Goal: Check status

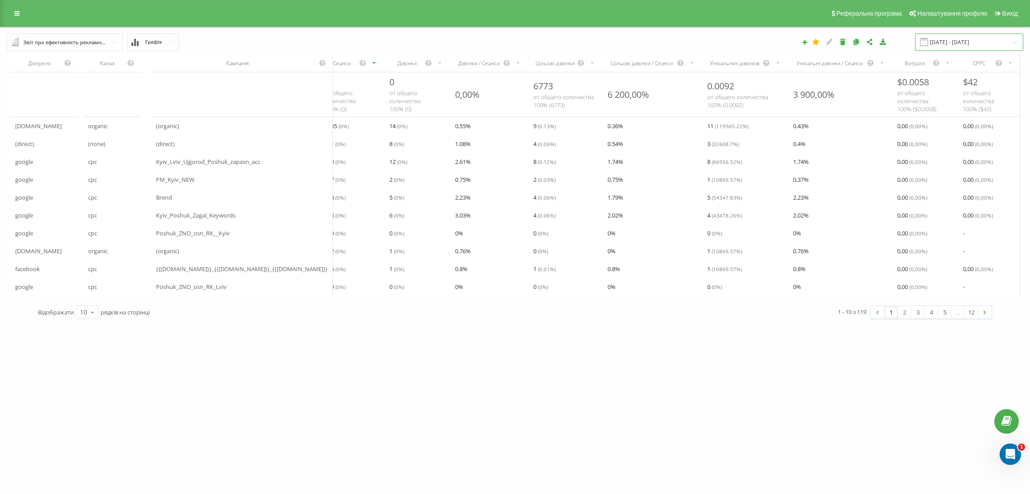
click at [969, 35] on input "[DATE] - [DATE]" at bounding box center [969, 42] width 108 height 17
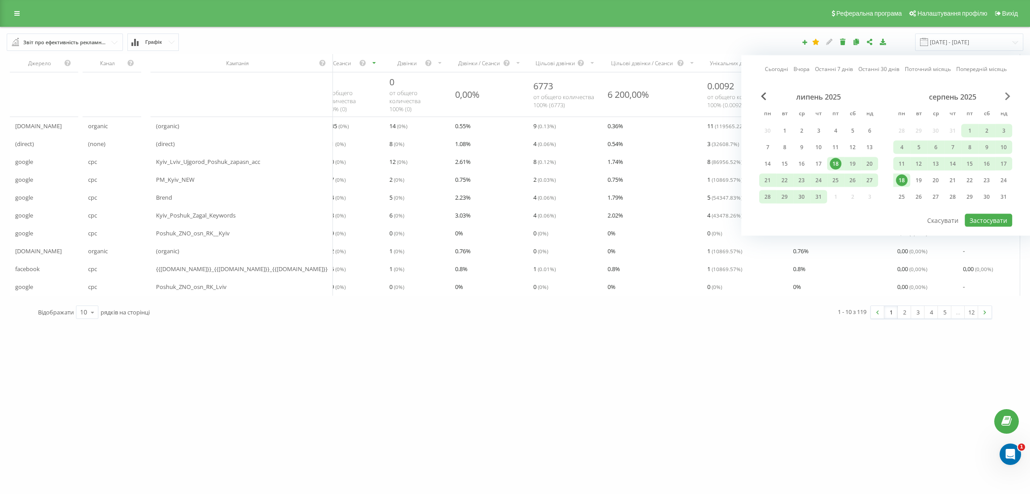
click at [1002, 93] on div "серпень 2025" at bounding box center [952, 97] width 119 height 9
click at [1005, 94] on span "Next Month" at bounding box center [1007, 97] width 5 height 8
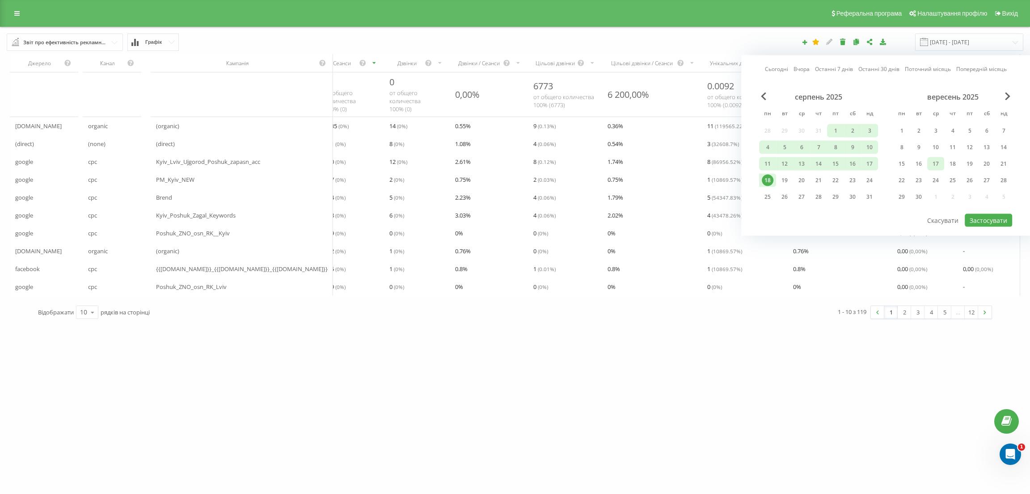
click at [938, 162] on div "17" at bounding box center [936, 164] width 12 height 12
click at [998, 162] on div "21" at bounding box center [1004, 164] width 12 height 12
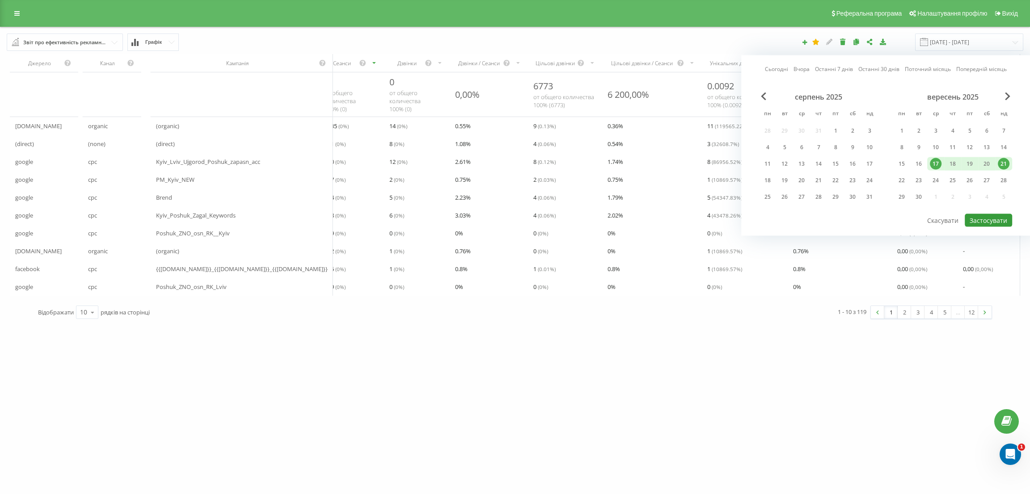
click at [980, 217] on button "Застосувати" at bounding box center [988, 220] width 47 height 13
type input "[DATE] - [DATE]"
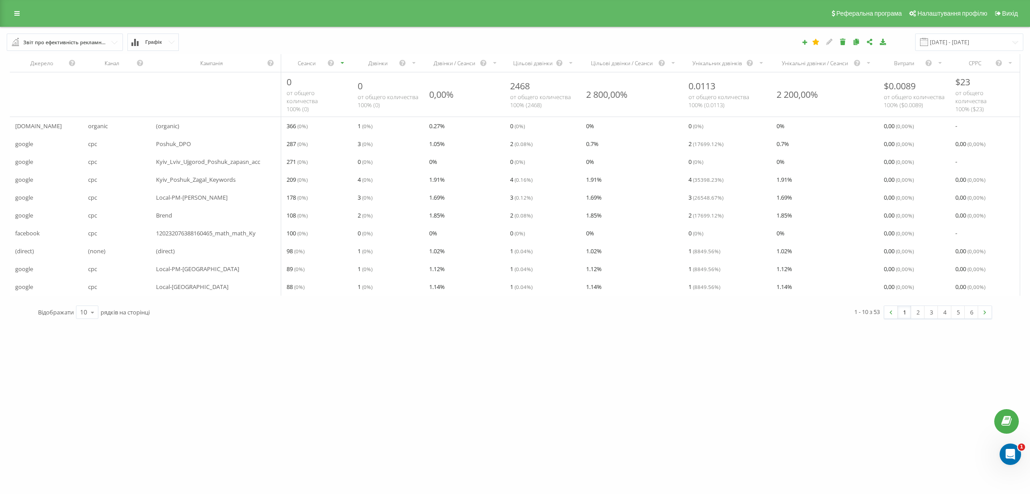
click at [381, 62] on div "Дзвінки" at bounding box center [378, 63] width 41 height 8
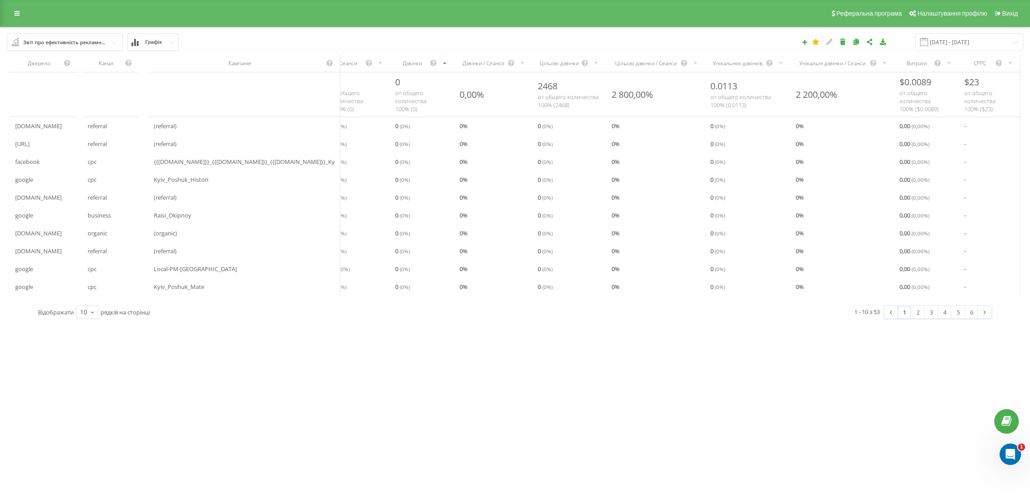
click at [395, 64] on div "Дзвінки" at bounding box center [412, 63] width 34 height 8
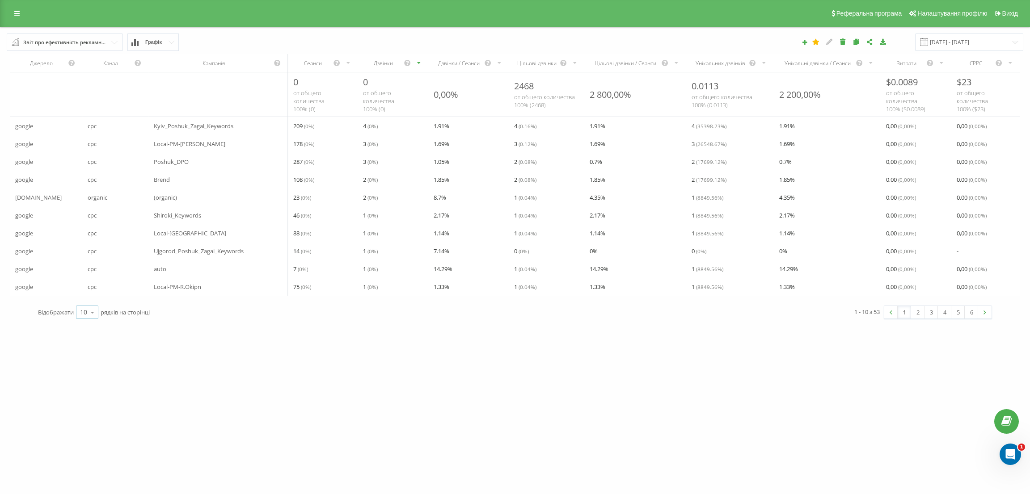
click at [86, 321] on icon at bounding box center [92, 312] width 13 height 17
click at [89, 293] on div "50" at bounding box center [86, 286] width 21 height 13
